Goal: Book appointment/travel/reservation

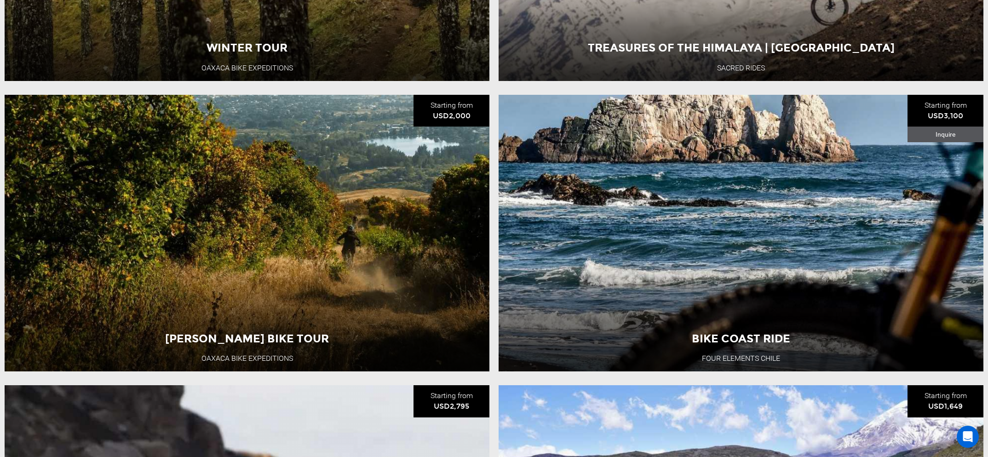
scroll to position [665, 0]
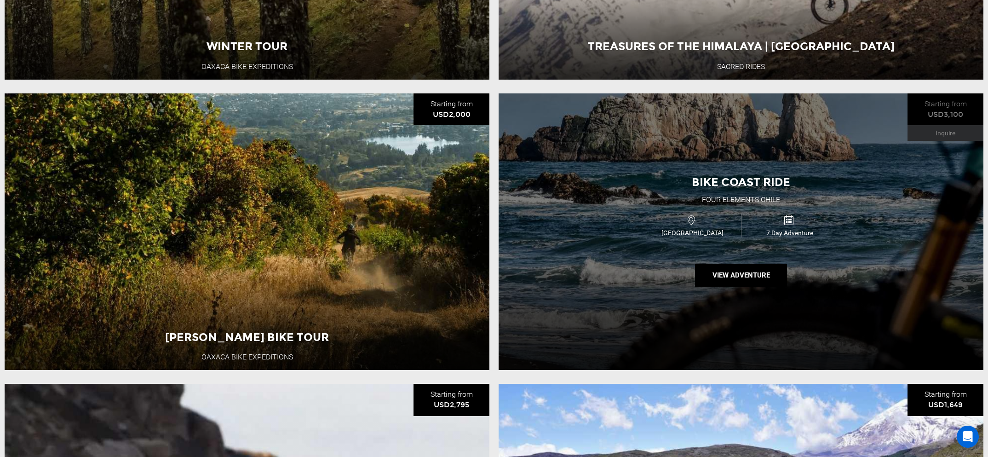
click at [517, 237] on div "Bike Coast Ride Four Elements [GEOGRAPHIC_DATA] [GEOGRAPHIC_DATA] 7 Day Adventu…" at bounding box center [740, 231] width 485 height 276
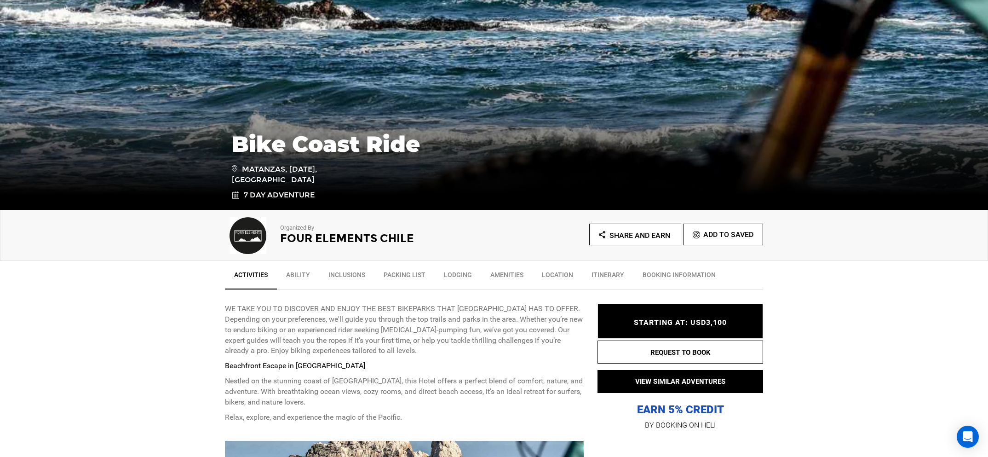
scroll to position [123, 0]
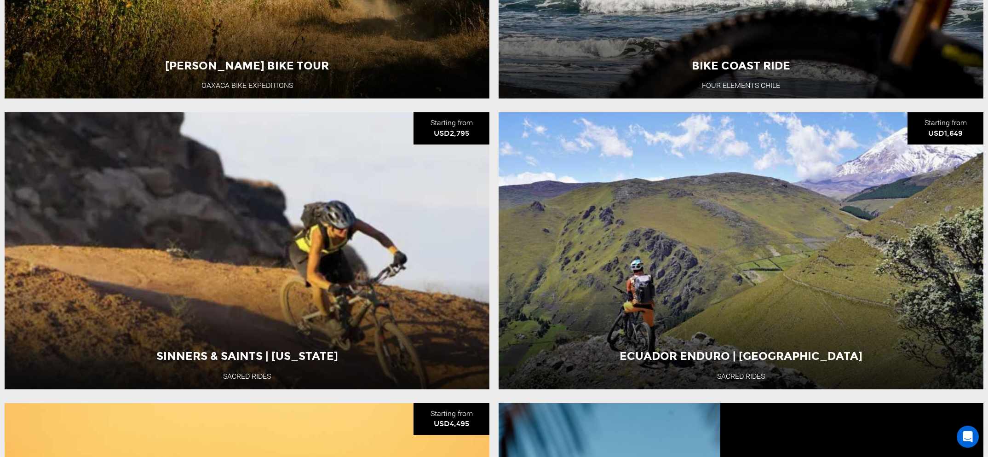
scroll to position [938, 0]
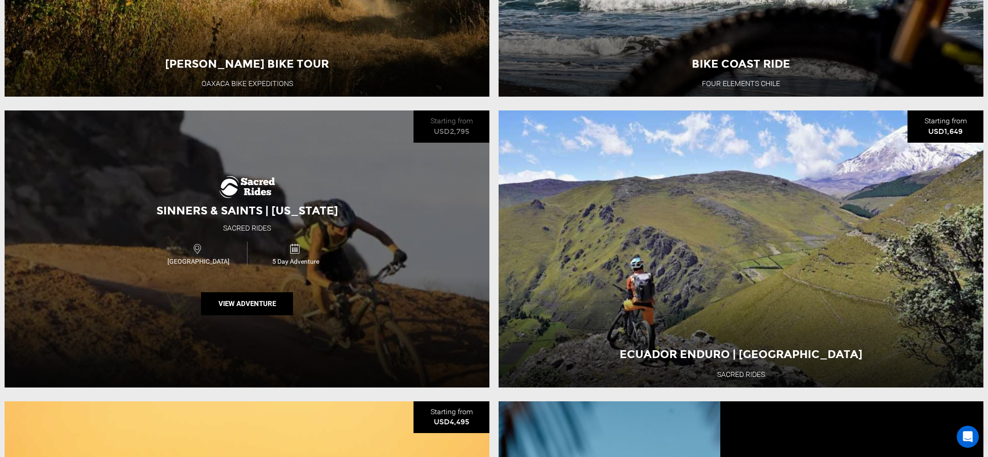
click at [96, 202] on div "Sinners & Saints | [US_STATE] Sacred Rides [GEOGRAPHIC_DATA] 5 Day Adventure Vi…" at bounding box center [247, 248] width 485 height 276
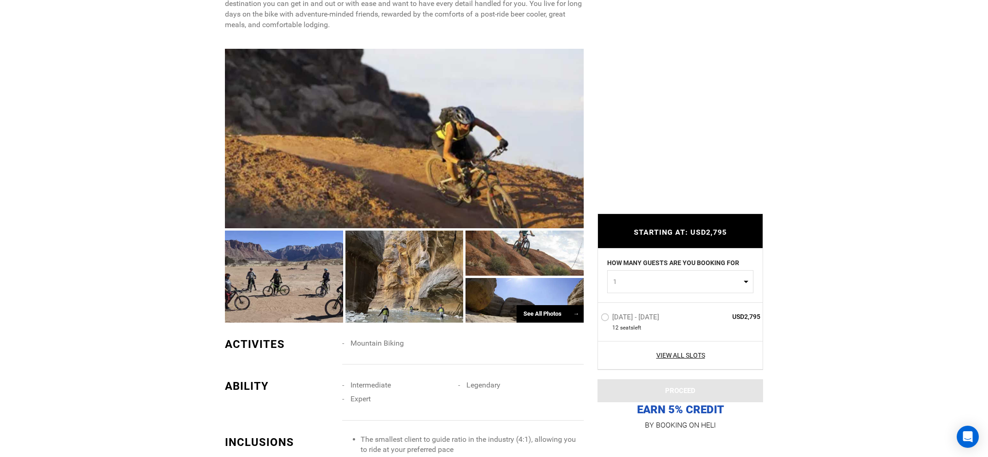
scroll to position [557, 0]
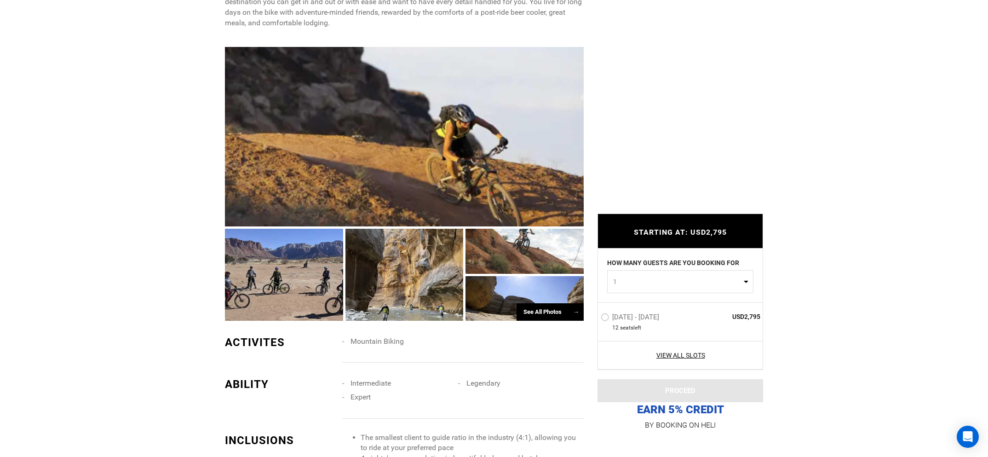
drag, startPoint x: 606, startPoint y: 318, endPoint x: 617, endPoint y: 321, distance: 11.4
click at [607, 318] on label "[DATE] - [DATE]" at bounding box center [630, 318] width 61 height 11
click at [594, 318] on input "[DATE] - [DATE]" at bounding box center [594, 321] width 0 height 20
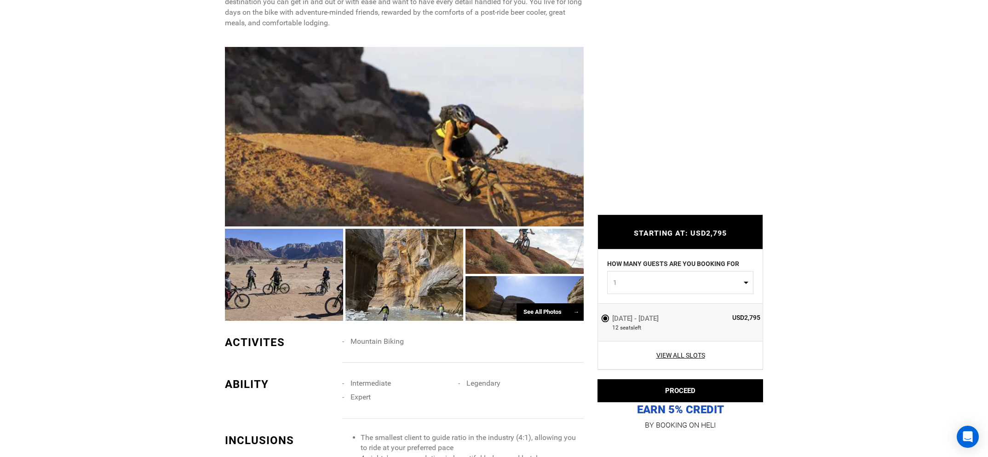
click at [539, 314] on div "See All Photos →" at bounding box center [549, 312] width 67 height 18
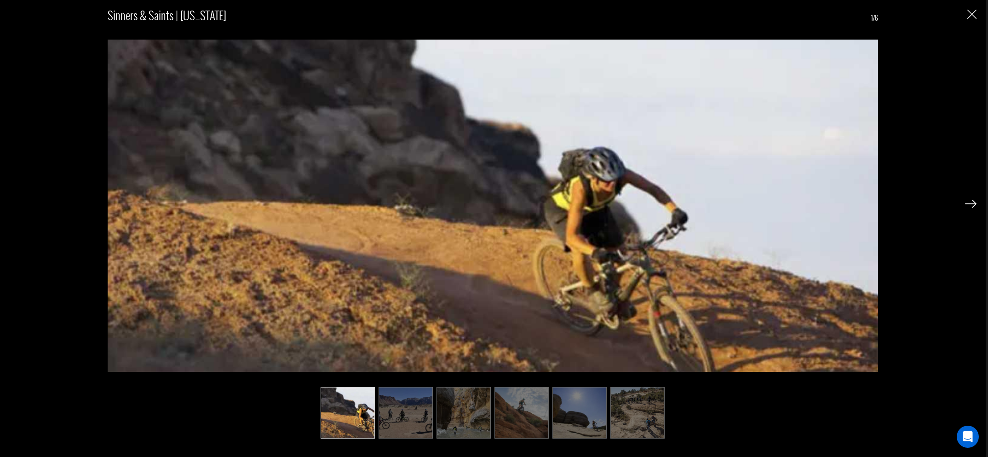
click at [411, 432] on img at bounding box center [405, 412] width 54 height 51
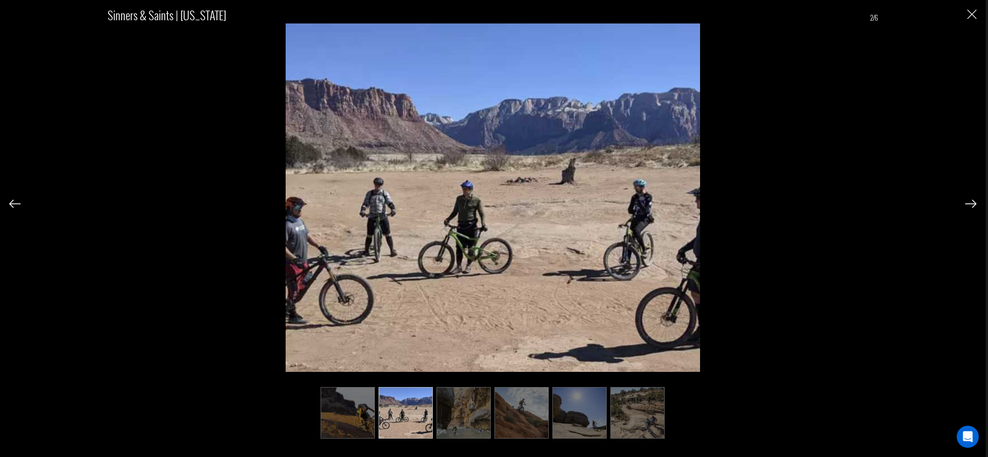
click at [513, 415] on img at bounding box center [521, 412] width 54 height 51
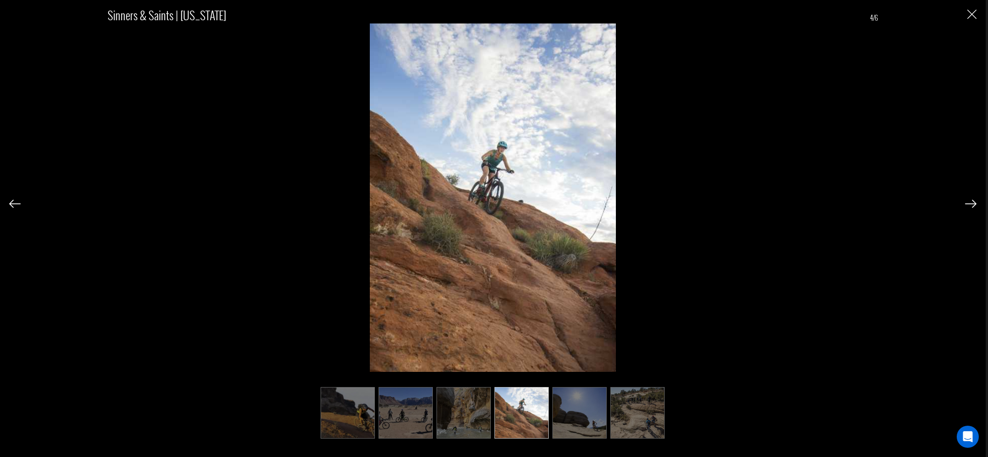
click at [575, 420] on img at bounding box center [579, 412] width 54 height 51
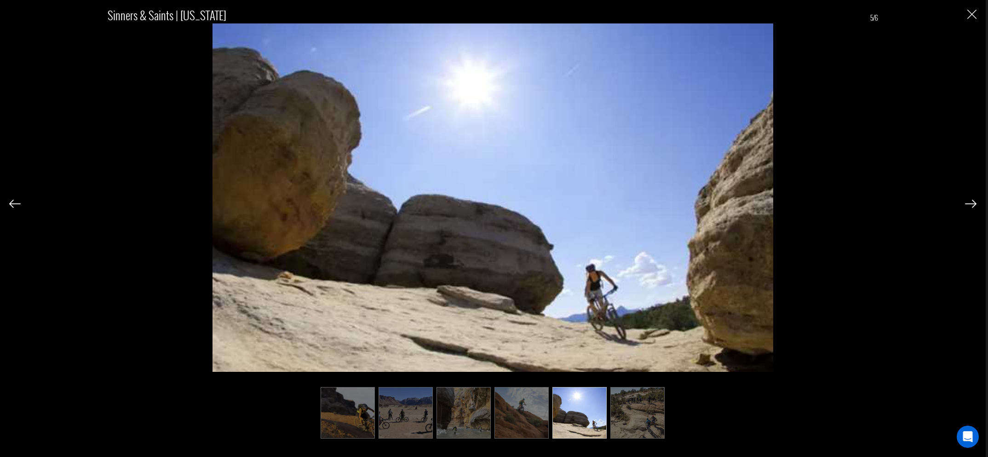
click at [639, 417] on img at bounding box center [637, 412] width 54 height 51
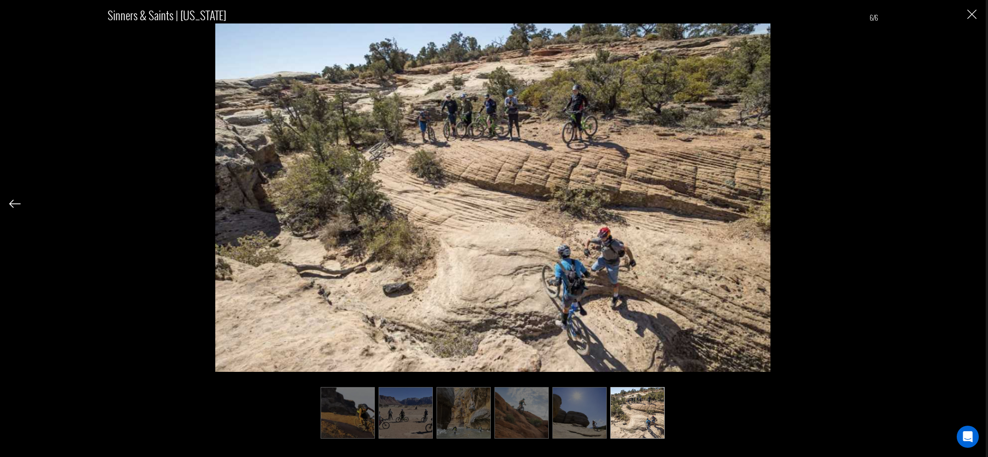
scroll to position [744, 0]
click at [971, 21] on div "Sinners & Saints | [US_STATE] 6/6" at bounding box center [492, 217] width 967 height 434
click at [973, 16] on img "Close" at bounding box center [971, 14] width 9 height 9
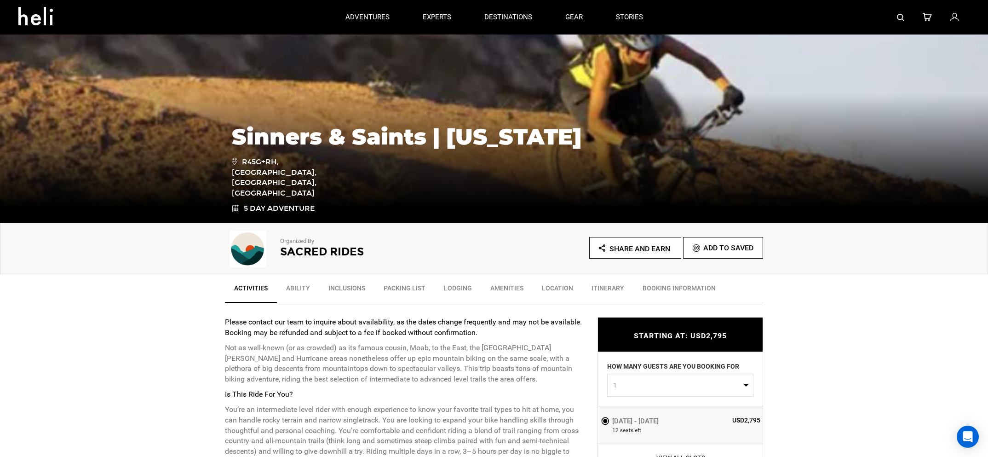
scroll to position [0, 0]
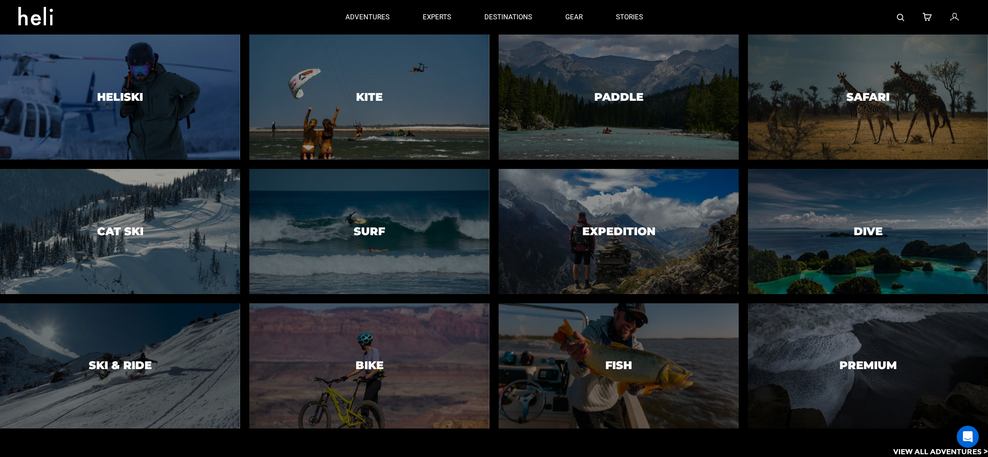
click at [371, 345] on div at bounding box center [369, 365] width 245 height 127
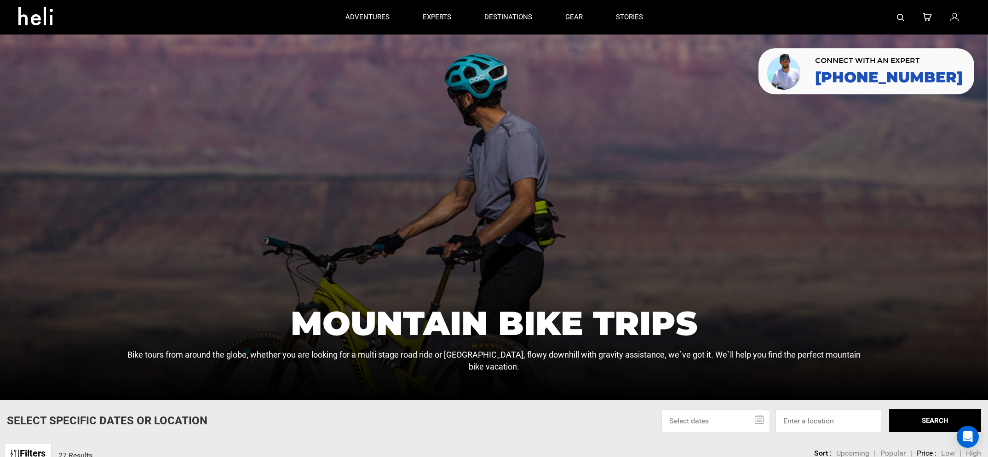
click at [744, 422] on input "text" at bounding box center [715, 420] width 108 height 23
click at [826, 419] on input at bounding box center [828, 420] width 106 height 23
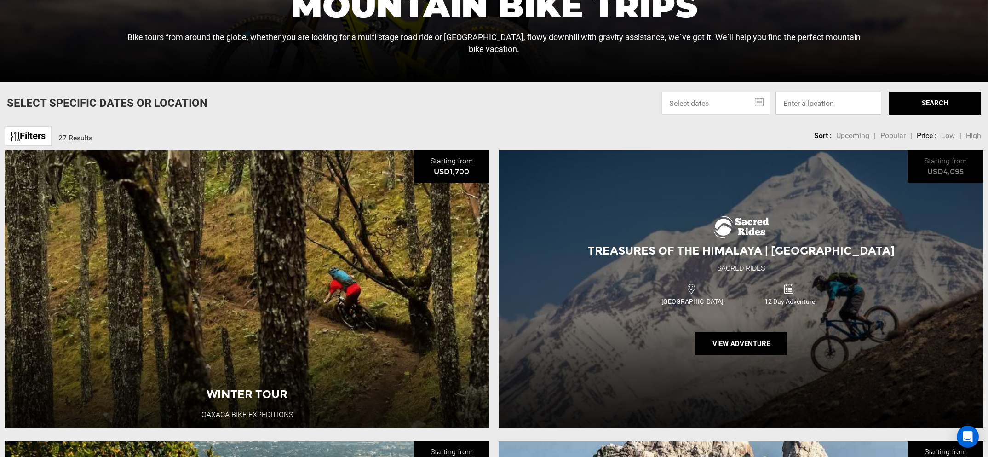
scroll to position [420, 0]
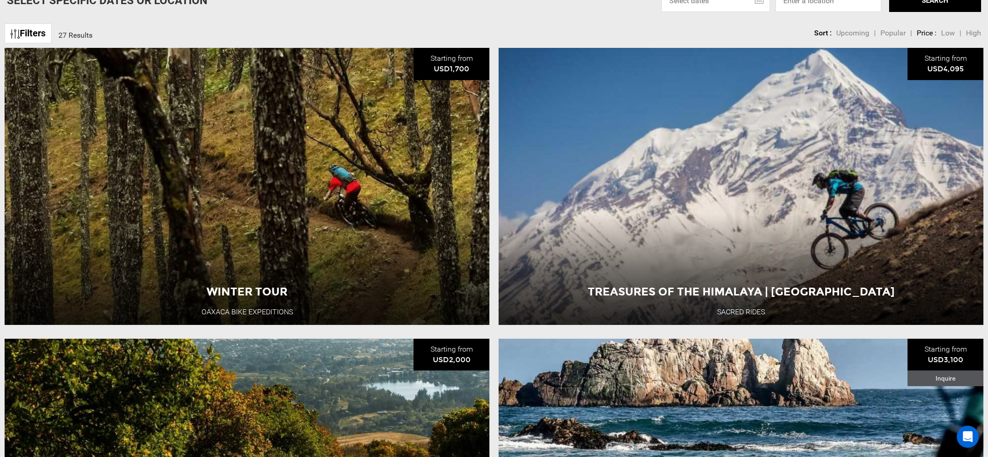
click at [19, 35] on img at bounding box center [15, 33] width 9 height 9
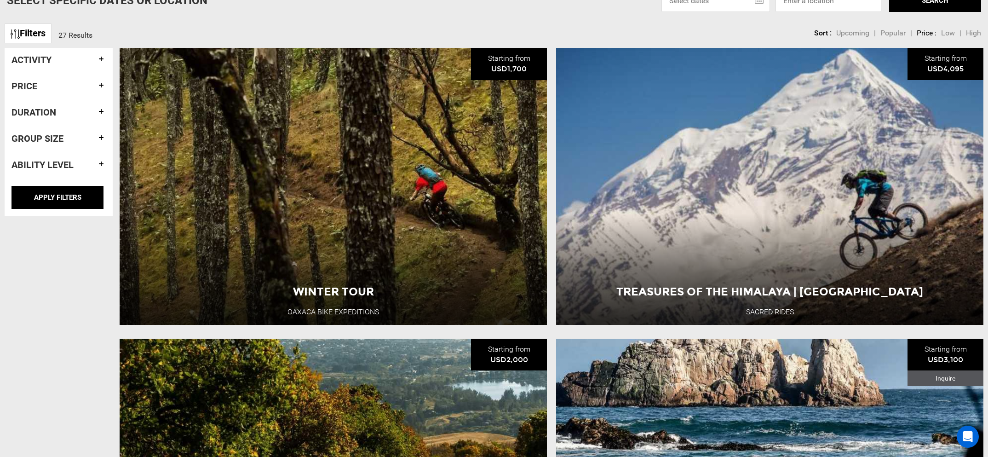
click at [101, 109] on h4 "Duration" at bounding box center [58, 112] width 94 height 10
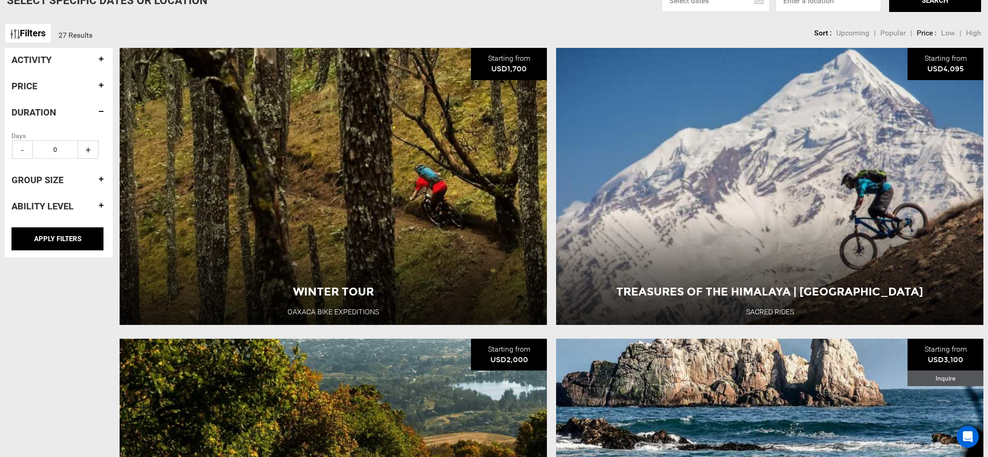
click at [101, 56] on h4 "Activity" at bounding box center [58, 60] width 94 height 10
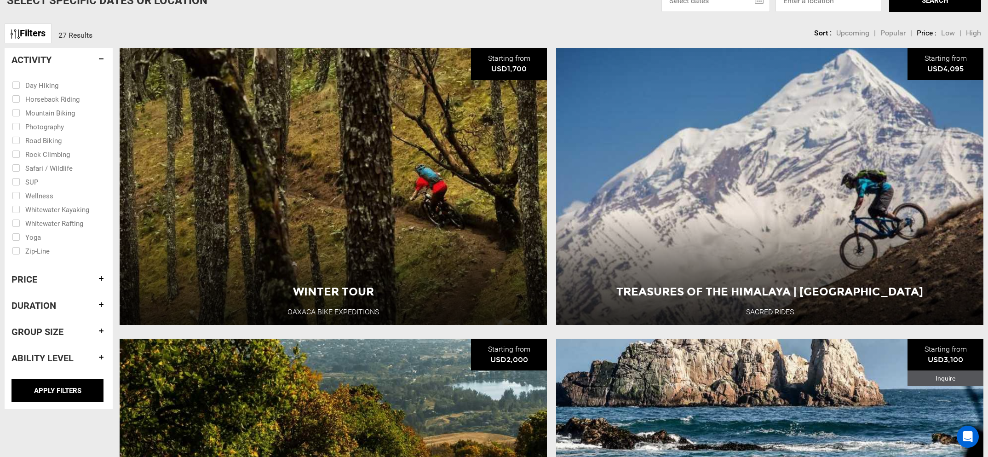
click at [15, 154] on input "checkbox" at bounding box center [52, 154] width 80 height 14
checkbox input "true"
drag, startPoint x: 17, startPoint y: 113, endPoint x: 45, endPoint y: 135, distance: 35.3
click at [17, 113] on input "checkbox" at bounding box center [52, 112] width 80 height 14
checkbox input "true"
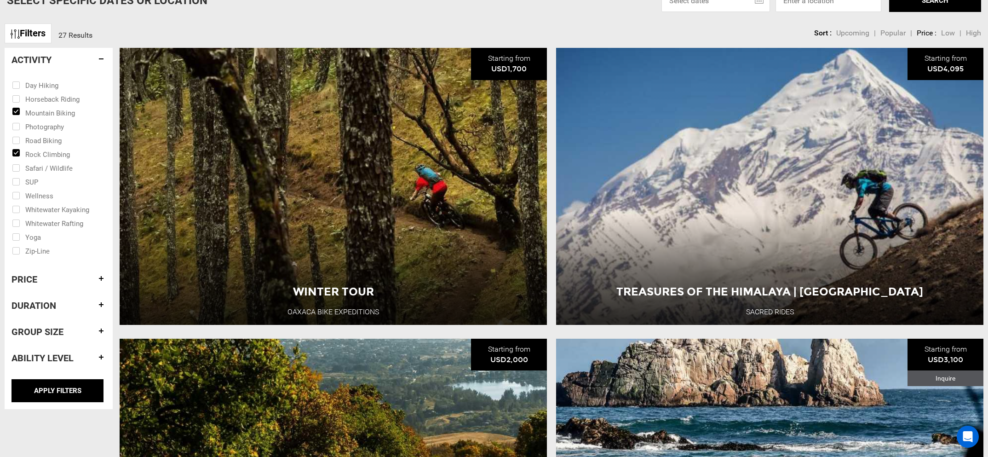
drag, startPoint x: 19, startPoint y: 85, endPoint x: 59, endPoint y: 116, distance: 51.1
click at [18, 86] on input "checkbox" at bounding box center [52, 85] width 80 height 14
checkbox input "true"
click at [58, 392] on input "APPLY FILTERS" at bounding box center [57, 390] width 92 height 23
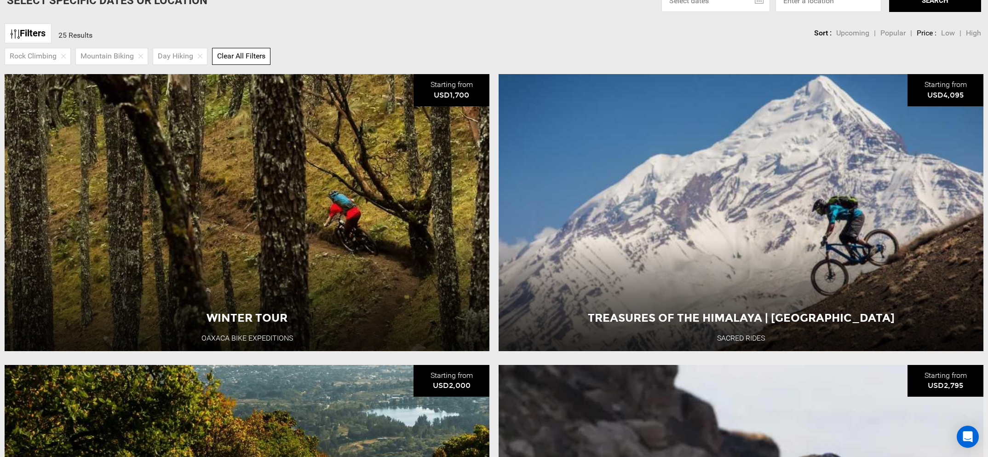
click at [25, 34] on link "Filters" at bounding box center [28, 33] width 47 height 20
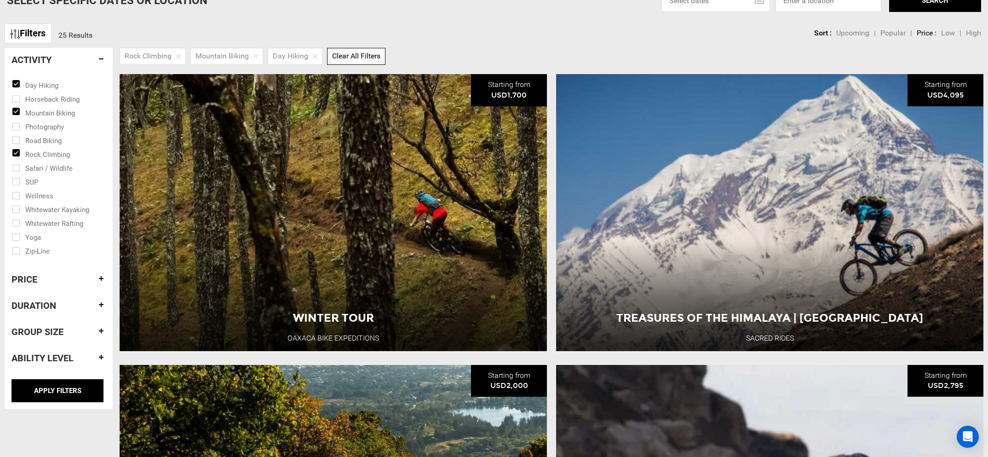
click at [51, 334] on h4 "Group size" at bounding box center [58, 331] width 94 height 10
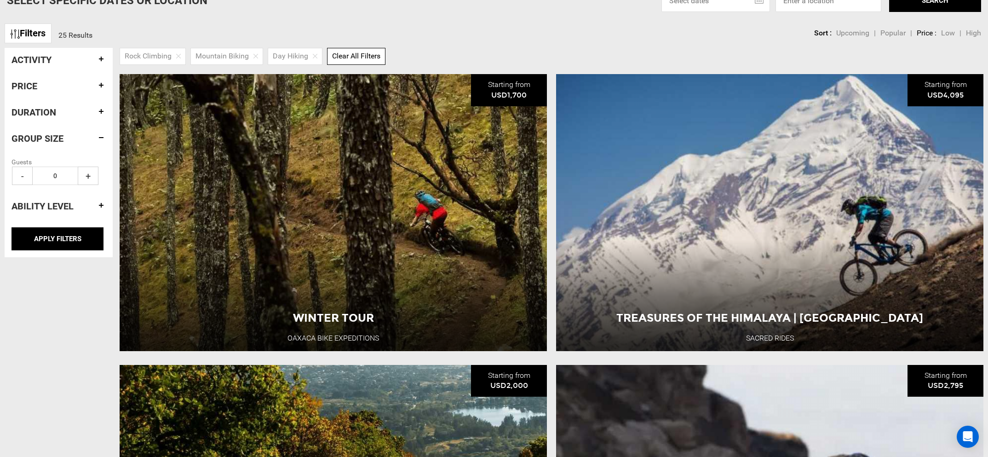
click at [91, 175] on span "+" at bounding box center [88, 175] width 21 height 18
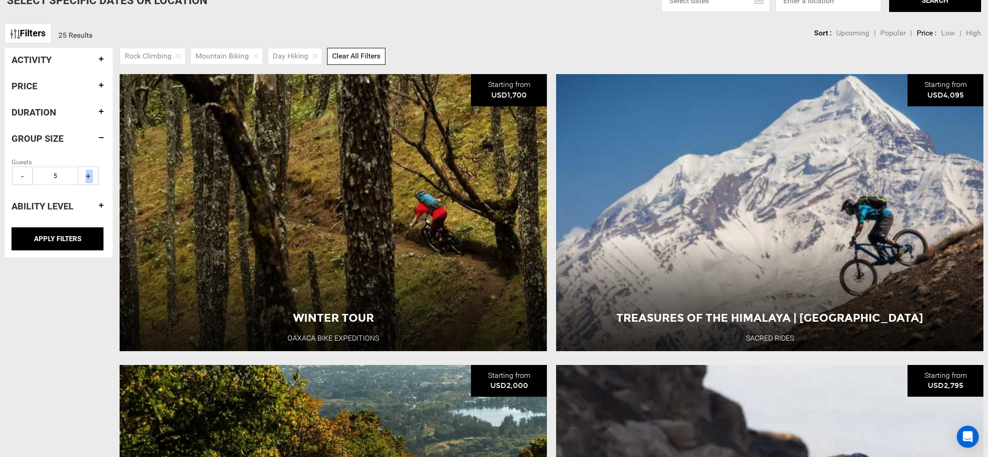
click at [91, 175] on span "+" at bounding box center [88, 175] width 21 height 18
type input "8"
click at [71, 245] on input "APPLY FILTERS" at bounding box center [57, 238] width 92 height 23
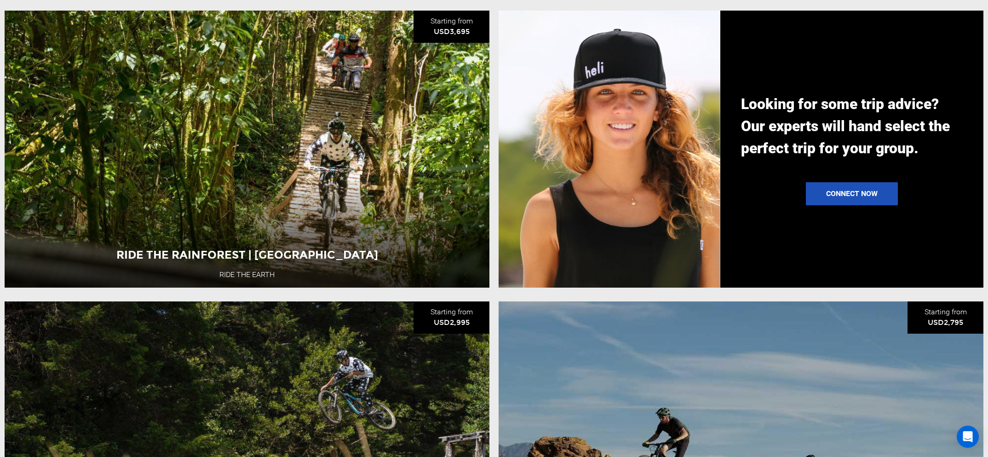
scroll to position [1359, 0]
